Goal: Communication & Community: Answer question/provide support

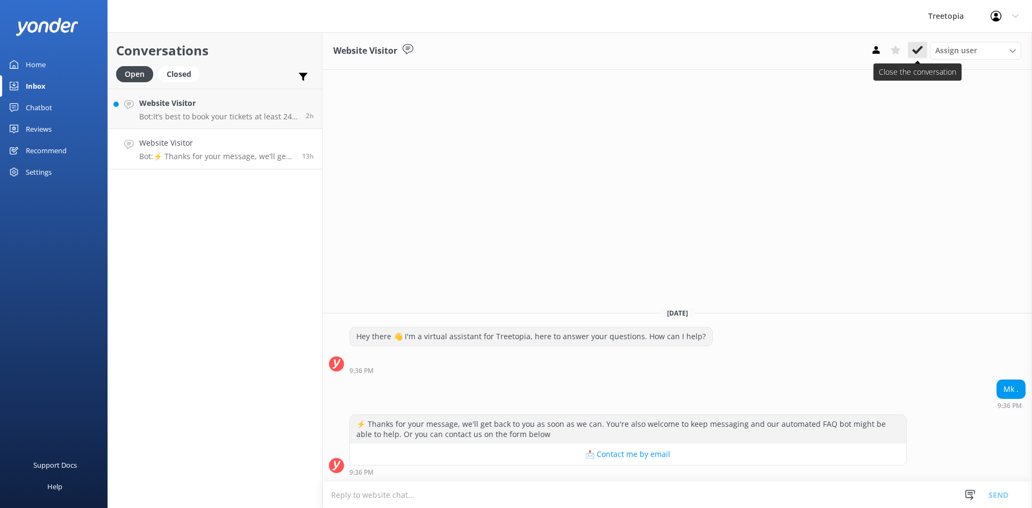
click at [919, 48] on use at bounding box center [917, 50] width 11 height 9
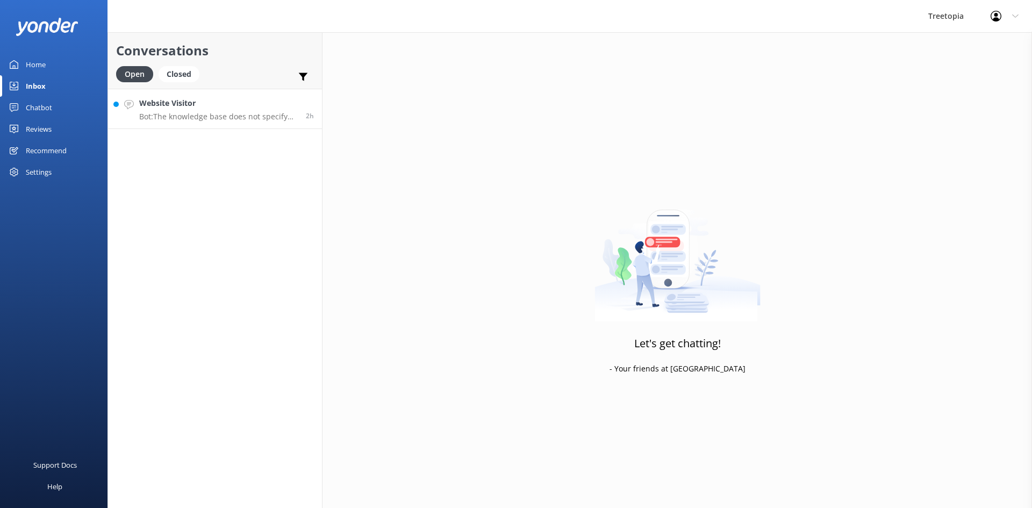
click at [236, 96] on link "Website Visitor Bot: The knowledge base does not specify any difference in tick…" at bounding box center [215, 109] width 214 height 40
